Goal: Information Seeking & Learning: Learn about a topic

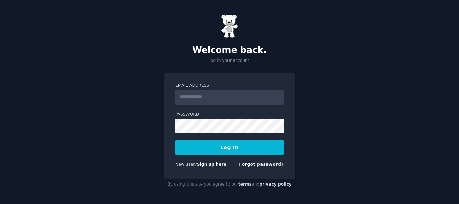
click at [191, 96] on input "Email Address" at bounding box center [230, 97] width 108 height 15
type input "**********"
click at [221, 146] on button "Log In" at bounding box center [230, 148] width 108 height 14
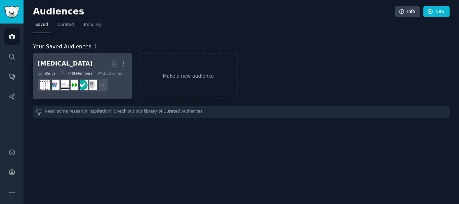
click at [68, 65] on h2 "Ozempic More" at bounding box center [82, 64] width 89 height 12
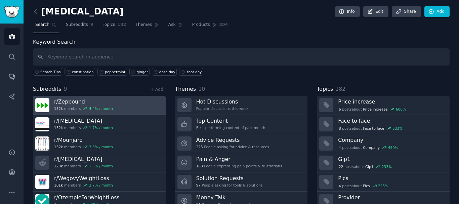
click at [106, 103] on h3 "r/ Zepbound" at bounding box center [83, 101] width 59 height 7
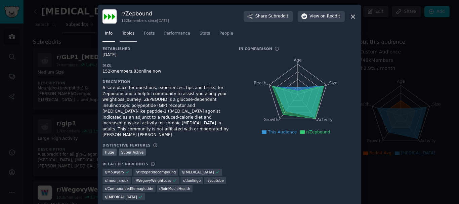
click at [125, 37] on span "Topics" at bounding box center [128, 34] width 12 height 6
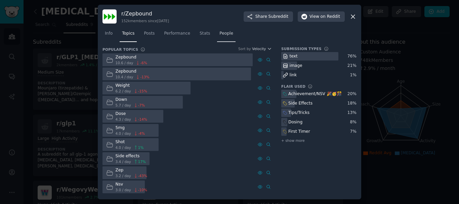
click at [220, 33] on span "People" at bounding box center [227, 34] width 14 height 6
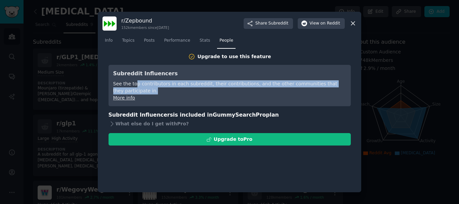
drag, startPoint x: 134, startPoint y: 86, endPoint x: 343, endPoint y: 90, distance: 208.9
click at [343, 90] on div "See the top contributors in each subreddit, their contributions, and the other …" at bounding box center [229, 87] width 233 height 14
click at [124, 96] on link "More info" at bounding box center [124, 97] width 22 height 5
click at [325, 26] on span "on Reddit" at bounding box center [331, 24] width 20 height 6
click at [110, 42] on span "Info" at bounding box center [109, 41] width 8 height 6
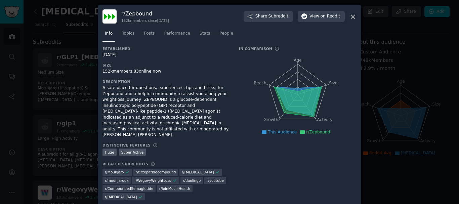
click at [352, 20] on icon at bounding box center [353, 16] width 7 height 7
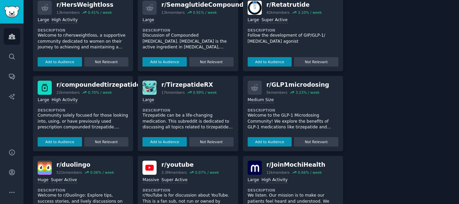
scroll to position [383, 0]
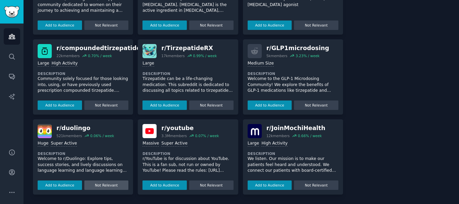
click at [99, 187] on button "Not Relevant" at bounding box center [106, 185] width 44 height 9
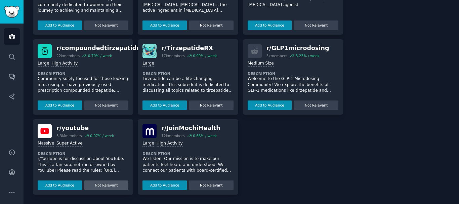
click at [105, 187] on button "Not Relevant" at bounding box center [106, 185] width 44 height 9
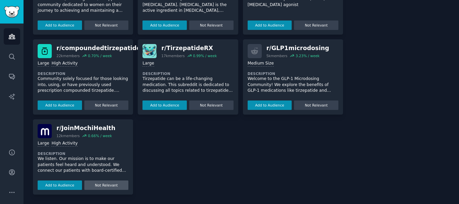
click at [104, 186] on button "Not Relevant" at bounding box center [106, 185] width 44 height 9
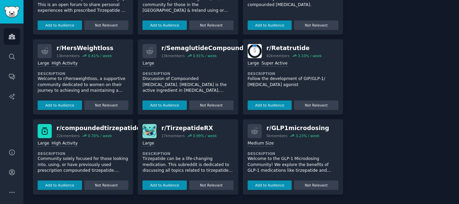
drag, startPoint x: 456, startPoint y: 158, endPoint x: 459, endPoint y: 24, distance: 134.2
click at [459, 25] on main "Ozempic Info Edit Share Add Search Subreddits 9 Topics 182 Themes Ask Products …" at bounding box center [242, 102] width 436 height 204
drag, startPoint x: 457, startPoint y: 126, endPoint x: 458, endPoint y: 2, distance: 124.1
click at [459, 3] on main "Ozempic Info Edit Share Add Search Subreddits 9 Topics 182 Themes Ask Products …" at bounding box center [242, 102] width 436 height 204
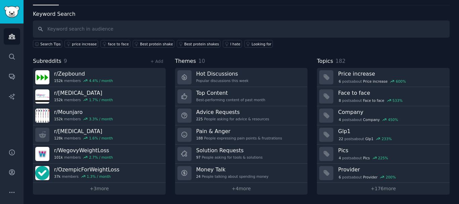
scroll to position [28, 0]
click at [89, 33] on input "text" at bounding box center [241, 29] width 417 height 17
paste input "food noise"
type input "food noise"
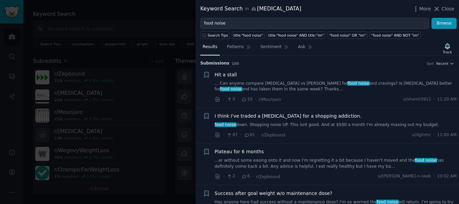
click at [438, 66] on h3 "Submission s 100 Sort Recent" at bounding box center [327, 64] width 254 height 6
click at [446, 62] on span "Recent" at bounding box center [443, 63] width 12 height 5
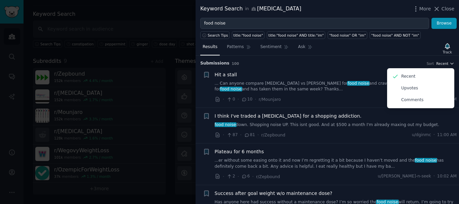
click at [446, 62] on span "Recent" at bounding box center [443, 63] width 12 height 5
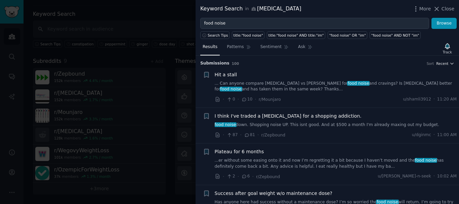
click at [442, 62] on span "Recent" at bounding box center [443, 63] width 12 height 5
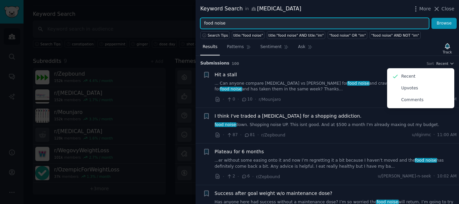
click at [244, 23] on input "food noise" at bounding box center [314, 23] width 229 height 11
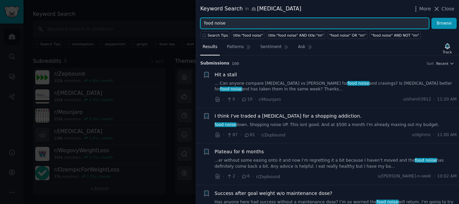
click at [244, 23] on input "food noise" at bounding box center [314, 23] width 229 height 11
type input "meals"
click at [432, 18] on button "Browse" at bounding box center [444, 23] width 25 height 11
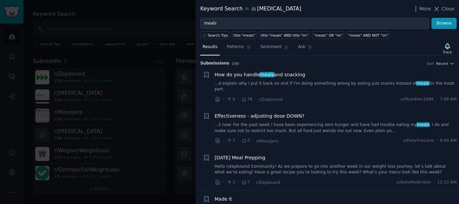
click at [246, 83] on link "...d explain why I put it back on and if I'm doing something wrong by eating ju…" at bounding box center [336, 87] width 242 height 12
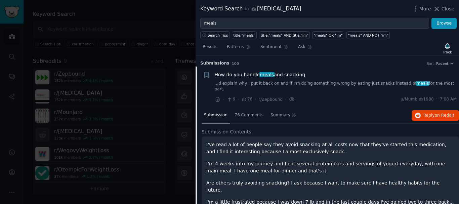
scroll to position [11, 0]
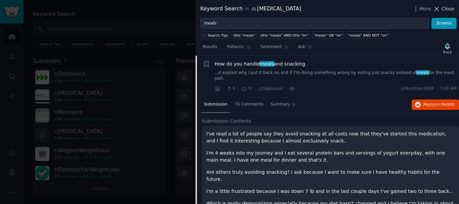
click at [439, 8] on icon at bounding box center [438, 9] width 4 height 4
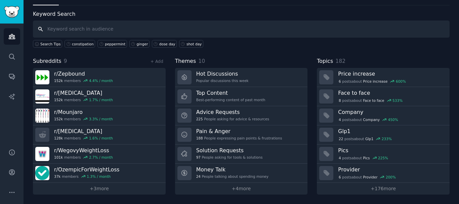
click at [81, 34] on input "text" at bounding box center [241, 29] width 417 height 17
click at [83, 31] on input "text" at bounding box center [241, 29] width 417 height 17
type input "food noise"
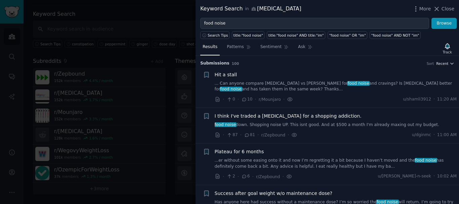
click at [445, 64] on span "Recent" at bounding box center [443, 63] width 12 height 5
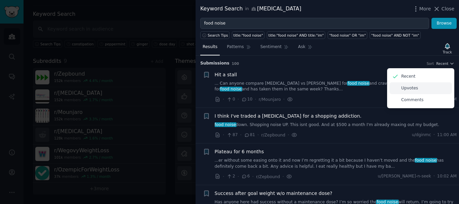
click at [417, 86] on div "Upvotes" at bounding box center [421, 88] width 63 height 12
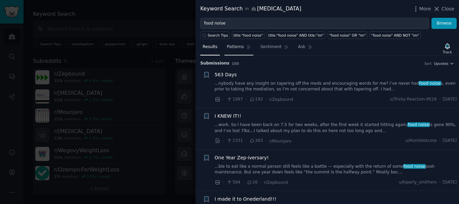
click at [239, 49] on span "Patterns" at bounding box center [235, 47] width 17 height 6
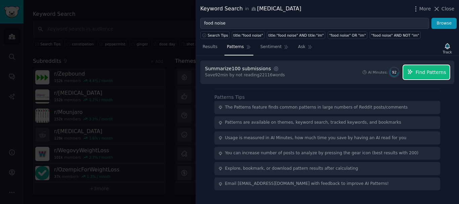
click at [427, 74] on span "Find Patterns" at bounding box center [431, 72] width 31 height 7
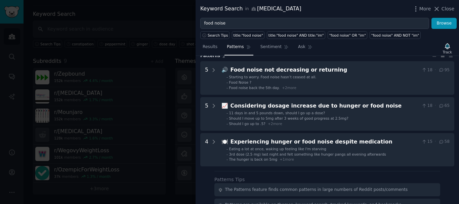
scroll to position [26, 0]
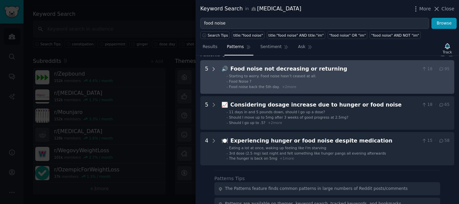
click at [213, 68] on icon at bounding box center [214, 68] width 2 height 3
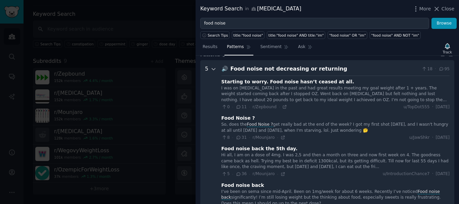
scroll to position [31, 0]
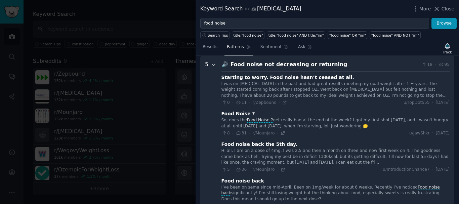
click at [214, 66] on icon at bounding box center [214, 65] width 6 height 6
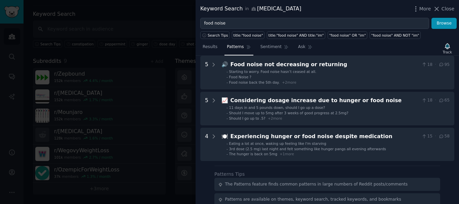
scroll to position [0, 0]
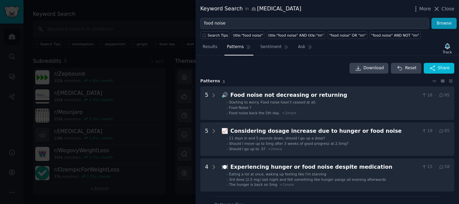
drag, startPoint x: 457, startPoint y: 87, endPoint x: 459, endPoint y: 47, distance: 40.4
click at [459, 47] on div "Results Patterns Sentiment Ask Track Download Reset Share Pattern s 3 5 🔊 Food …" at bounding box center [328, 121] width 264 height 165
click at [369, 67] on span "Download" at bounding box center [374, 68] width 21 height 6
click at [266, 51] on link "Sentiment" at bounding box center [274, 49] width 33 height 14
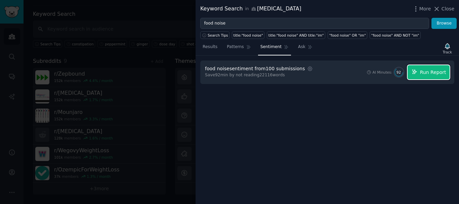
click at [424, 72] on span "Run Report" at bounding box center [433, 72] width 26 height 7
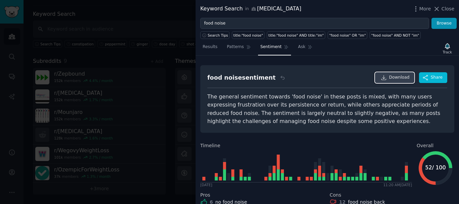
click at [387, 77] on icon at bounding box center [384, 78] width 6 height 6
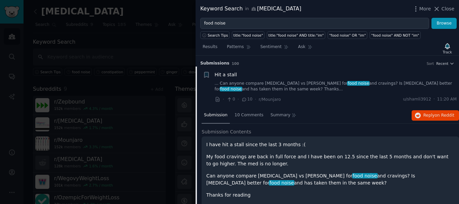
drag, startPoint x: 206, startPoint y: 158, endPoint x: 282, endPoint y: 180, distance: 79.2
click at [282, 180] on div "I have hit a stall since the last 3 months :( My food cravings are back in full…" at bounding box center [330, 170] width 248 height 58
click at [445, 9] on span "Close" at bounding box center [448, 8] width 13 height 7
